Goal: Task Accomplishment & Management: Use online tool/utility

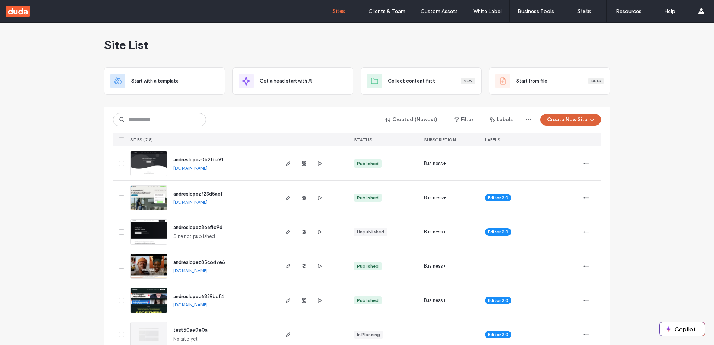
click at [569, 120] on button "Create New Site" at bounding box center [570, 120] width 61 height 12
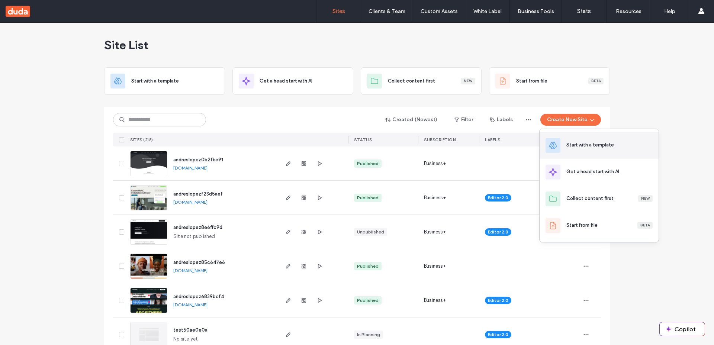
click at [576, 145] on div "Start with a template" at bounding box center [590, 144] width 48 height 7
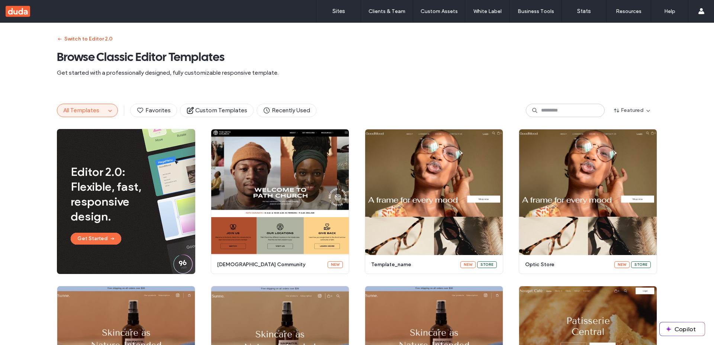
click at [78, 42] on button "Switch to Editor 2.0" at bounding box center [85, 39] width 56 height 12
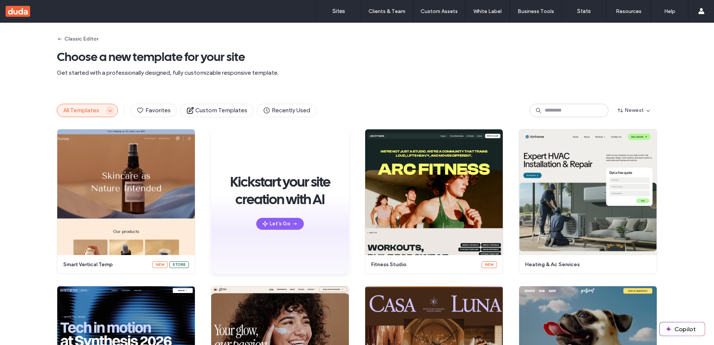
click at [108, 110] on icon "button" at bounding box center [110, 110] width 6 height 6
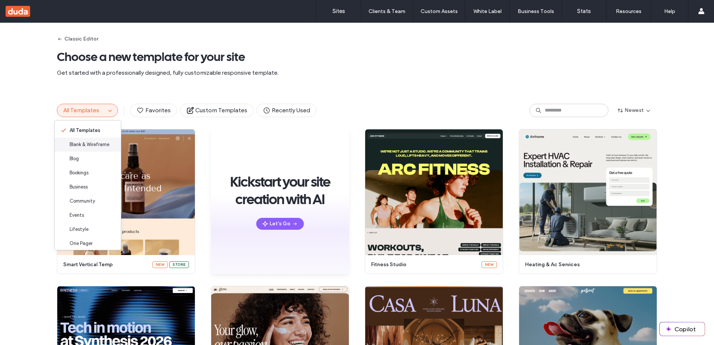
click at [81, 143] on span "Blank & Wireframe" at bounding box center [90, 144] width 40 height 7
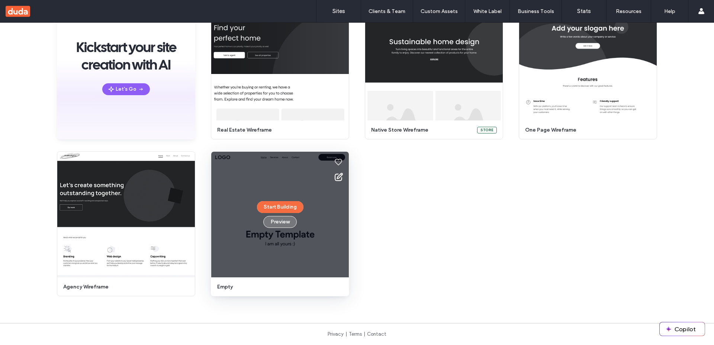
scroll to position [97, 0]
click at [274, 204] on button "Start Building" at bounding box center [280, 207] width 46 height 12
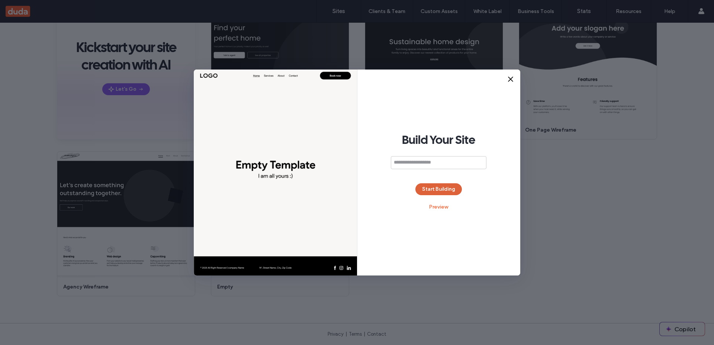
click at [447, 187] on button "Start Building" at bounding box center [438, 189] width 46 height 12
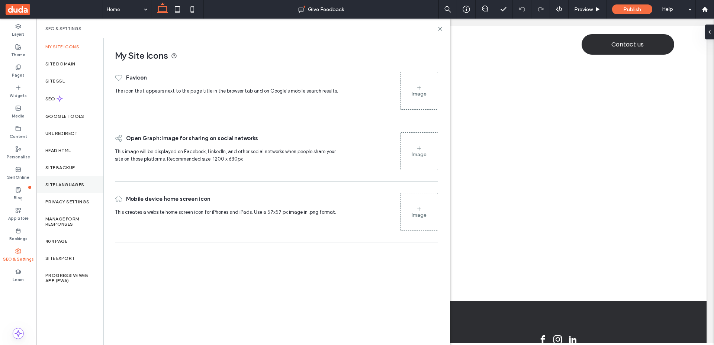
click at [72, 184] on label "Site Languages" at bounding box center [64, 184] width 39 height 5
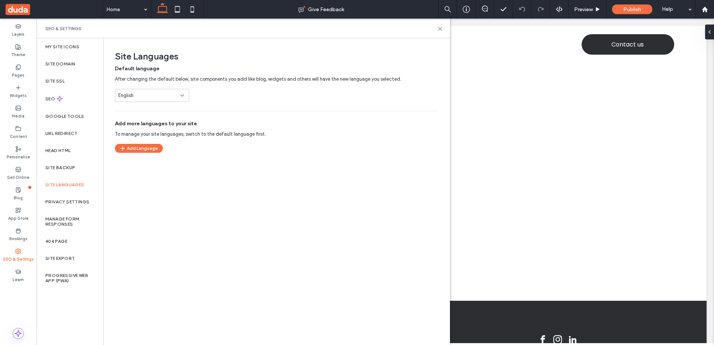
click at [148, 100] on div "English" at bounding box center [152, 95] width 74 height 13
click at [134, 110] on div "German" at bounding box center [152, 104] width 74 height 13
click at [188, 109] on div "Site Languages Default language After changing the default below, site componen…" at bounding box center [274, 95] width 340 height 115
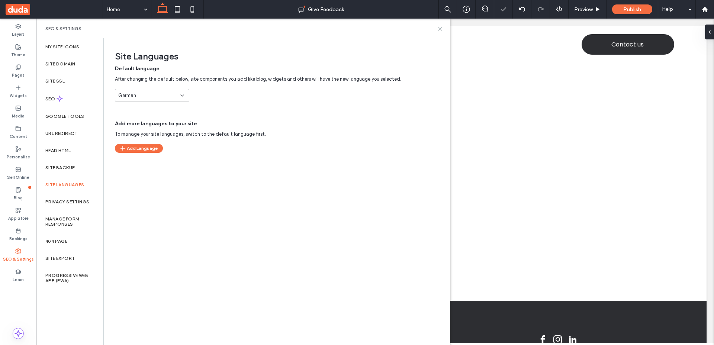
click at [437, 28] on icon at bounding box center [440, 29] width 6 height 6
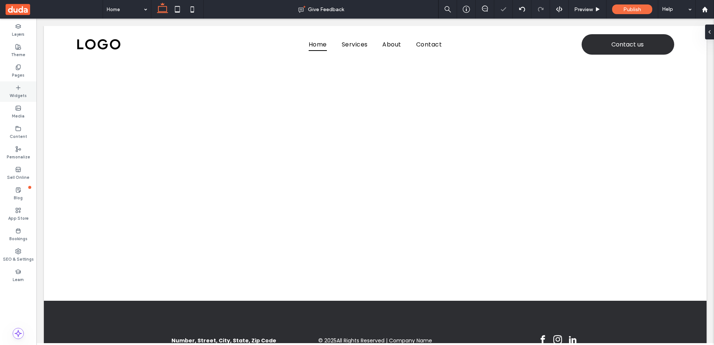
click at [23, 90] on div "Widgets" at bounding box center [18, 91] width 36 height 20
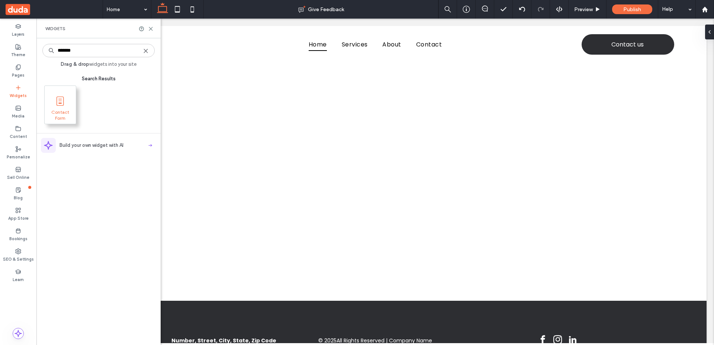
type input "*******"
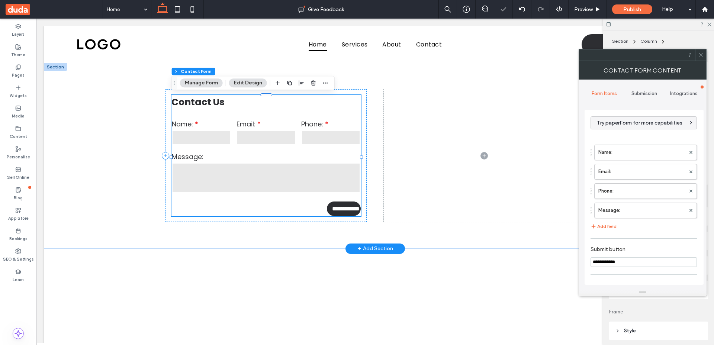
type input "**********"
type input "*"
type input "***"
type input "*"
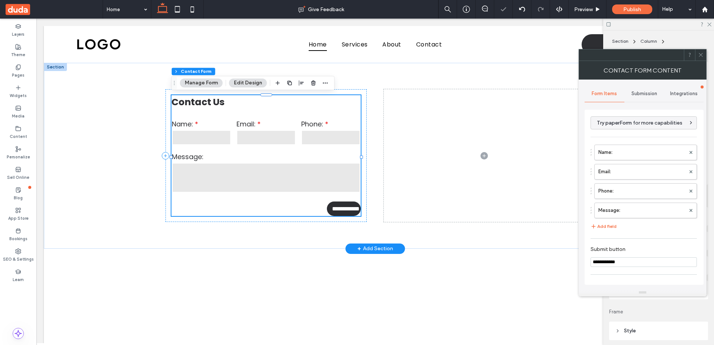
type input "***"
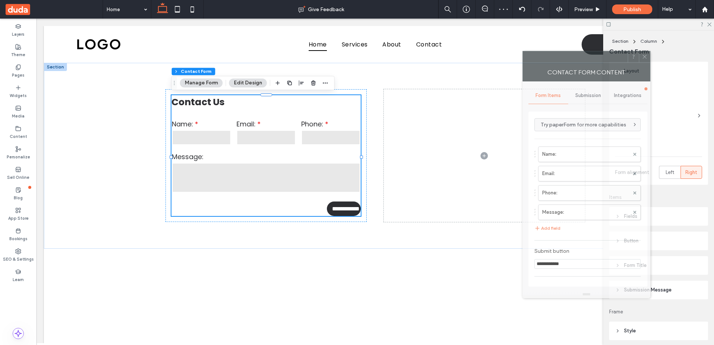
drag, startPoint x: 634, startPoint y: 57, endPoint x: 474, endPoint y: 62, distance: 159.6
click at [523, 62] on div at bounding box center [575, 56] width 105 height 11
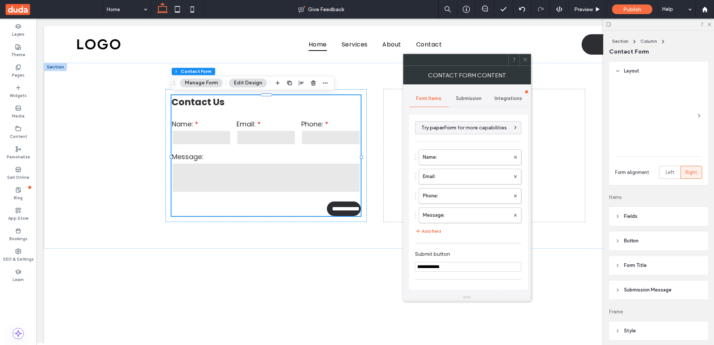
click at [465, 102] on div "Submission" at bounding box center [469, 98] width 40 height 16
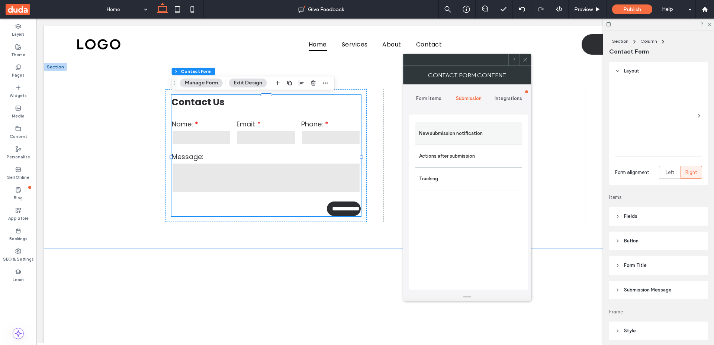
click at [446, 132] on label "New submission notification" at bounding box center [468, 133] width 99 height 15
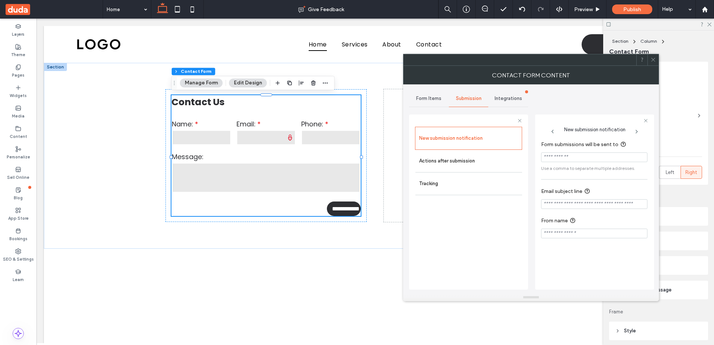
click at [654, 61] on icon at bounding box center [653, 60] width 6 height 6
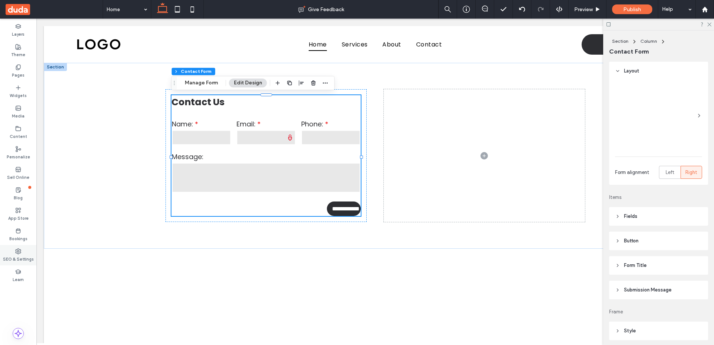
click at [17, 249] on use at bounding box center [18, 251] width 5 height 5
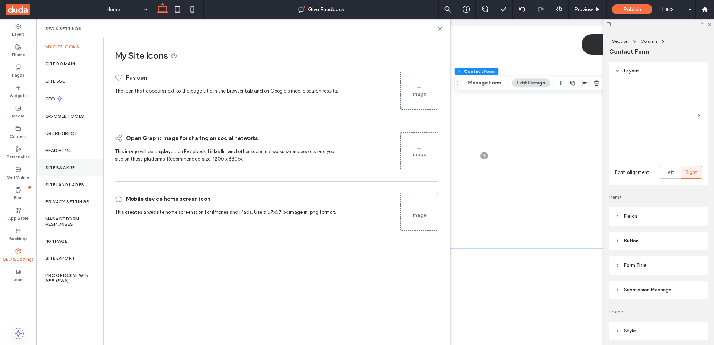
click at [70, 168] on label "Site Backup" at bounding box center [60, 167] width 30 height 5
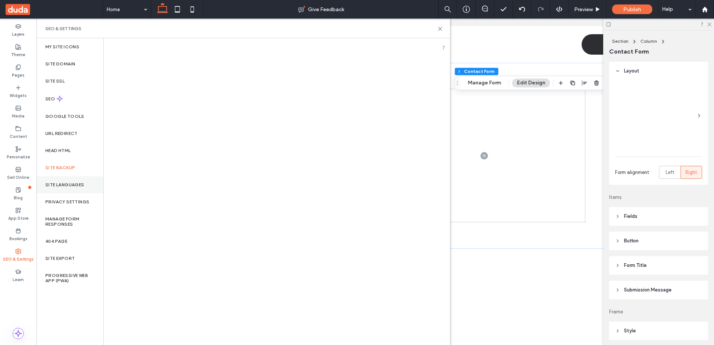
click at [66, 179] on div "Site Languages" at bounding box center [69, 184] width 67 height 17
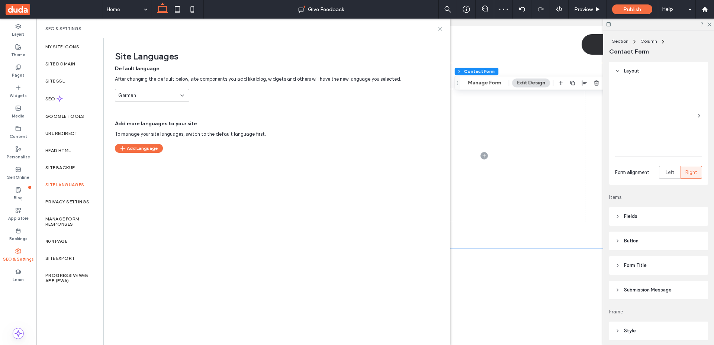
click at [440, 30] on icon at bounding box center [440, 29] width 6 height 6
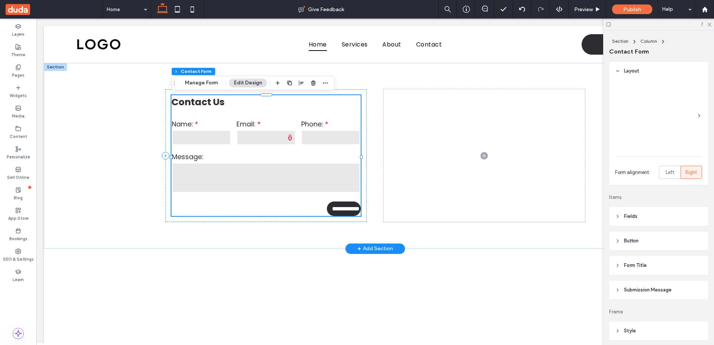
click at [205, 141] on input "text" at bounding box center [201, 137] width 59 height 15
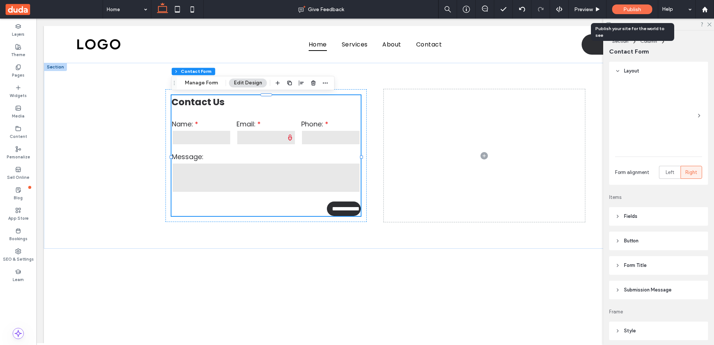
click at [628, 11] on span "Publish" at bounding box center [632, 9] width 18 height 6
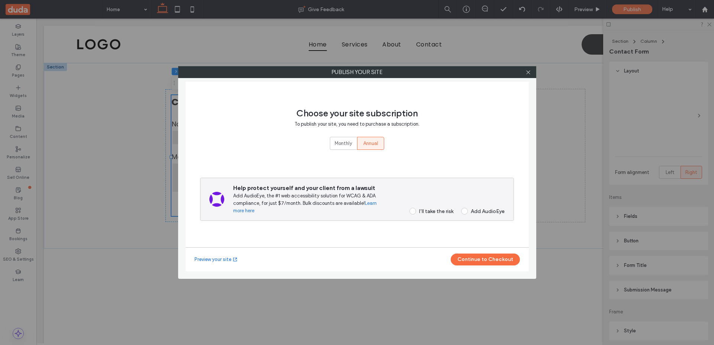
click at [426, 214] on div "I’ll take the risk" at bounding box center [436, 211] width 34 height 6
click at [496, 258] on button "Continue to Checkout" at bounding box center [485, 260] width 69 height 12
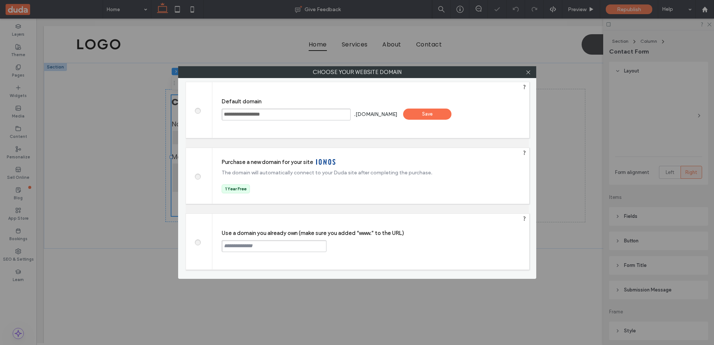
click at [445, 113] on div "Save" at bounding box center [427, 114] width 48 height 11
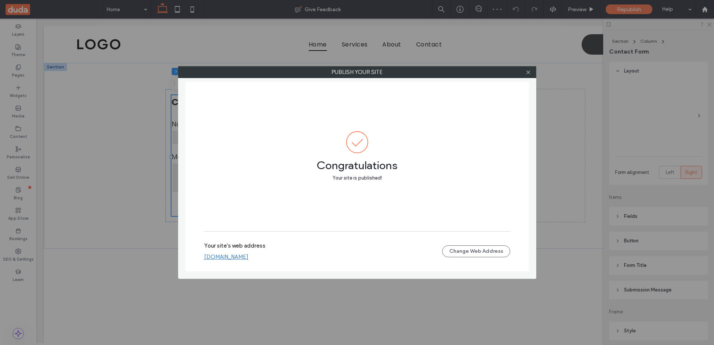
click at [248, 254] on link "[DOMAIN_NAME]" at bounding box center [226, 257] width 44 height 7
click at [526, 73] on icon at bounding box center [528, 73] width 6 height 6
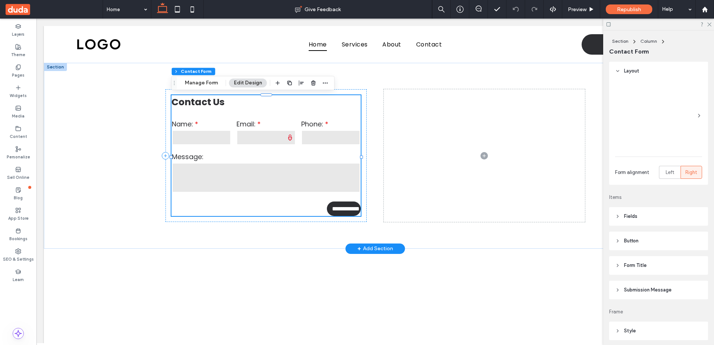
click at [252, 102] on h3 "Contact Us" at bounding box center [266, 102] width 190 height 14
click at [208, 82] on button "Manage Form" at bounding box center [201, 82] width 43 height 9
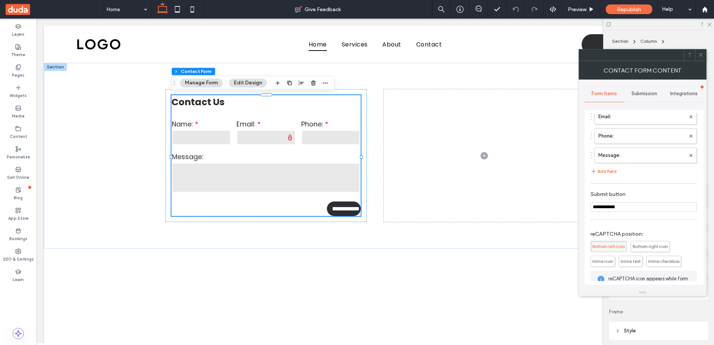
scroll to position [104, 0]
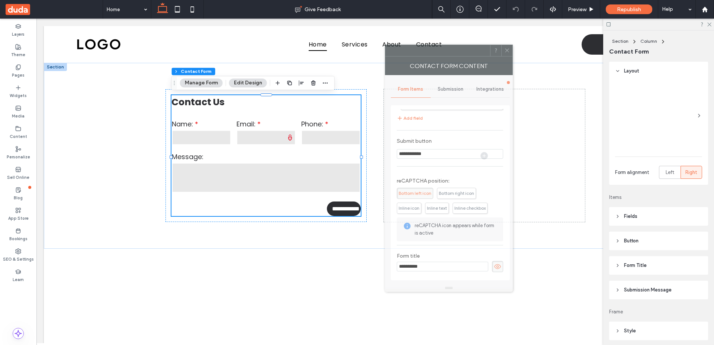
drag, startPoint x: 496, startPoint y: 51, endPoint x: 437, endPoint y: 50, distance: 58.4
click at [437, 50] on div at bounding box center [437, 50] width 105 height 11
